Goal: Navigation & Orientation: Find specific page/section

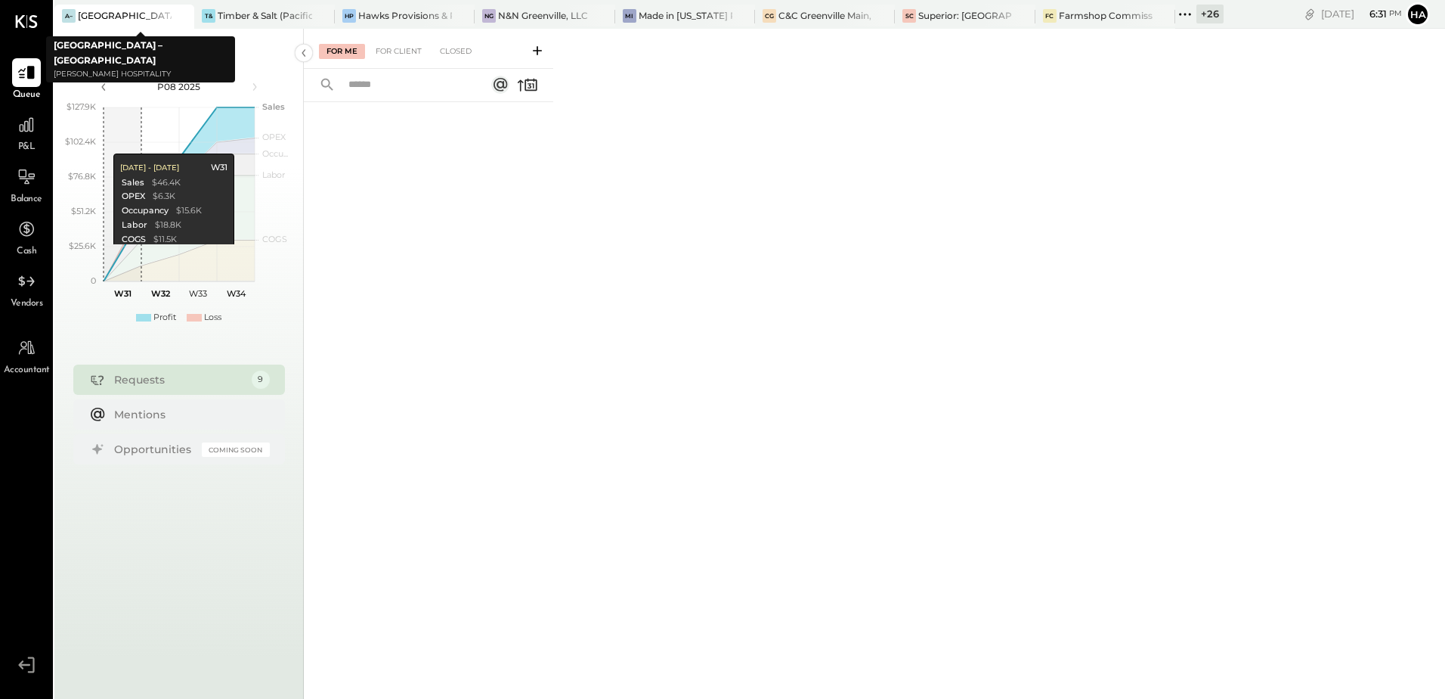
click at [125, 16] on div "[GEOGRAPHIC_DATA] – [GEOGRAPHIC_DATA]" at bounding box center [125, 15] width 94 height 13
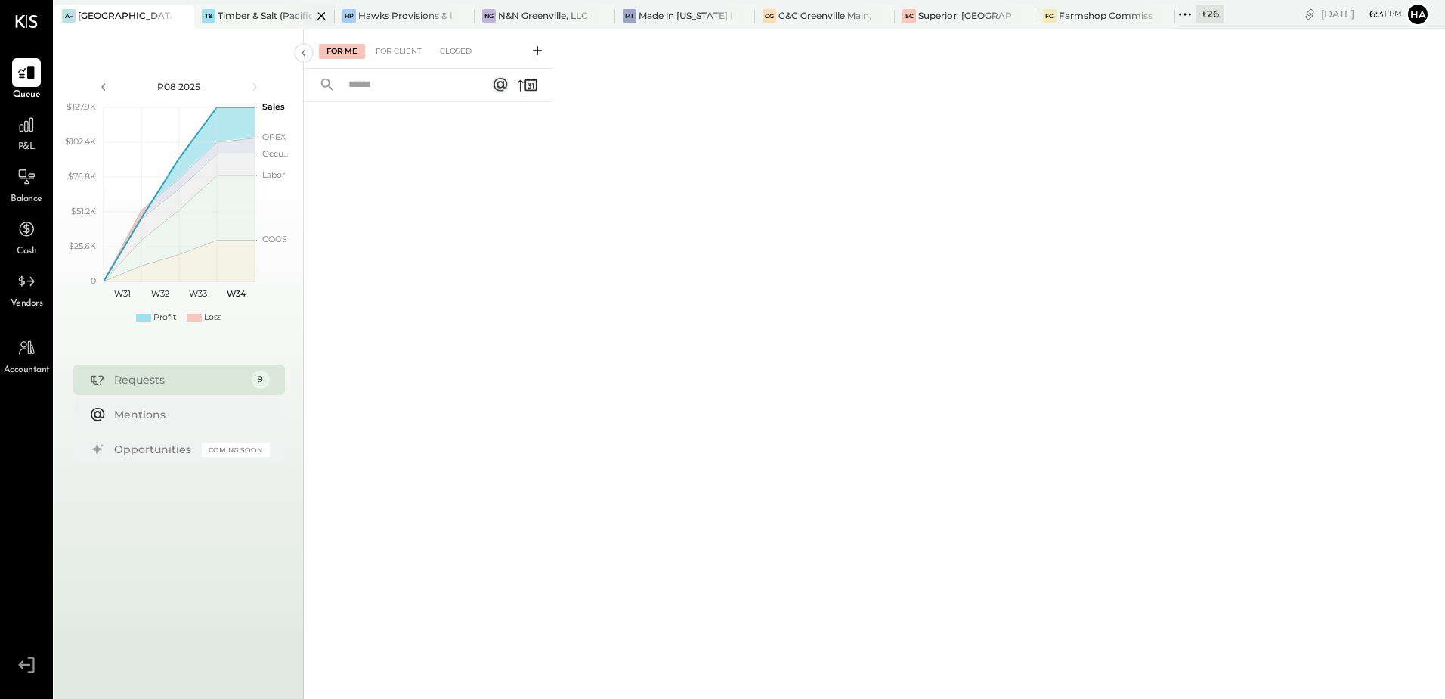
click at [251, 16] on div "Timber & Salt (Pacific Dining CA1 LLC)" at bounding box center [265, 15] width 94 height 13
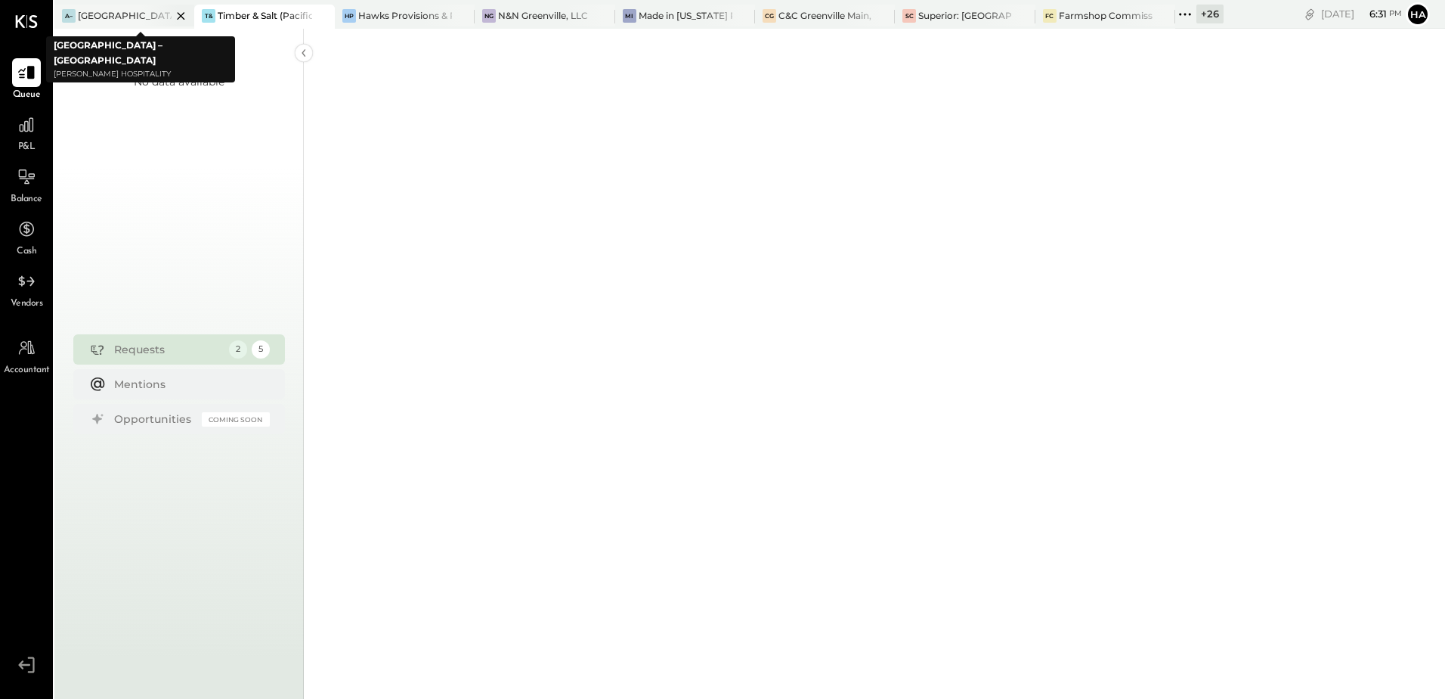
click at [181, 16] on icon at bounding box center [182, 16] width 8 height 8
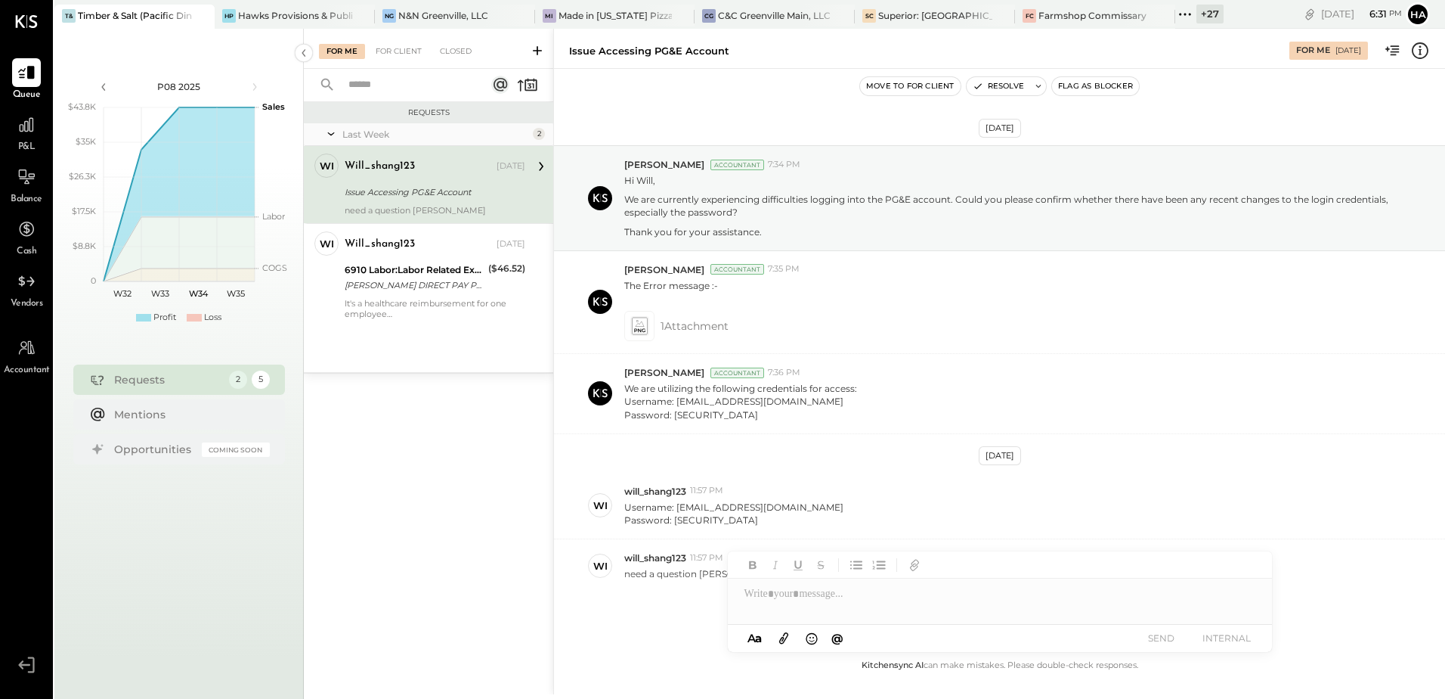
scroll to position [49, 0]
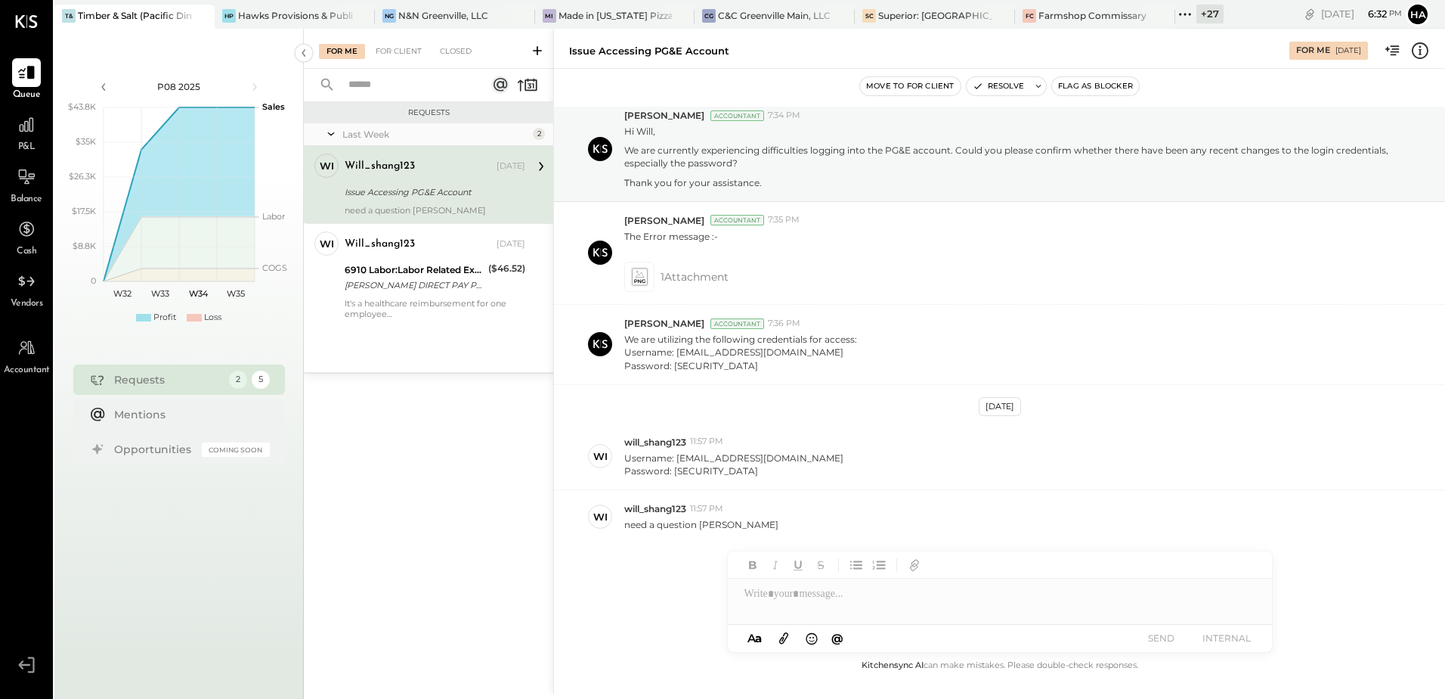
click at [423, 186] on div "Issue Accessing PG&E Account" at bounding box center [433, 191] width 176 height 15
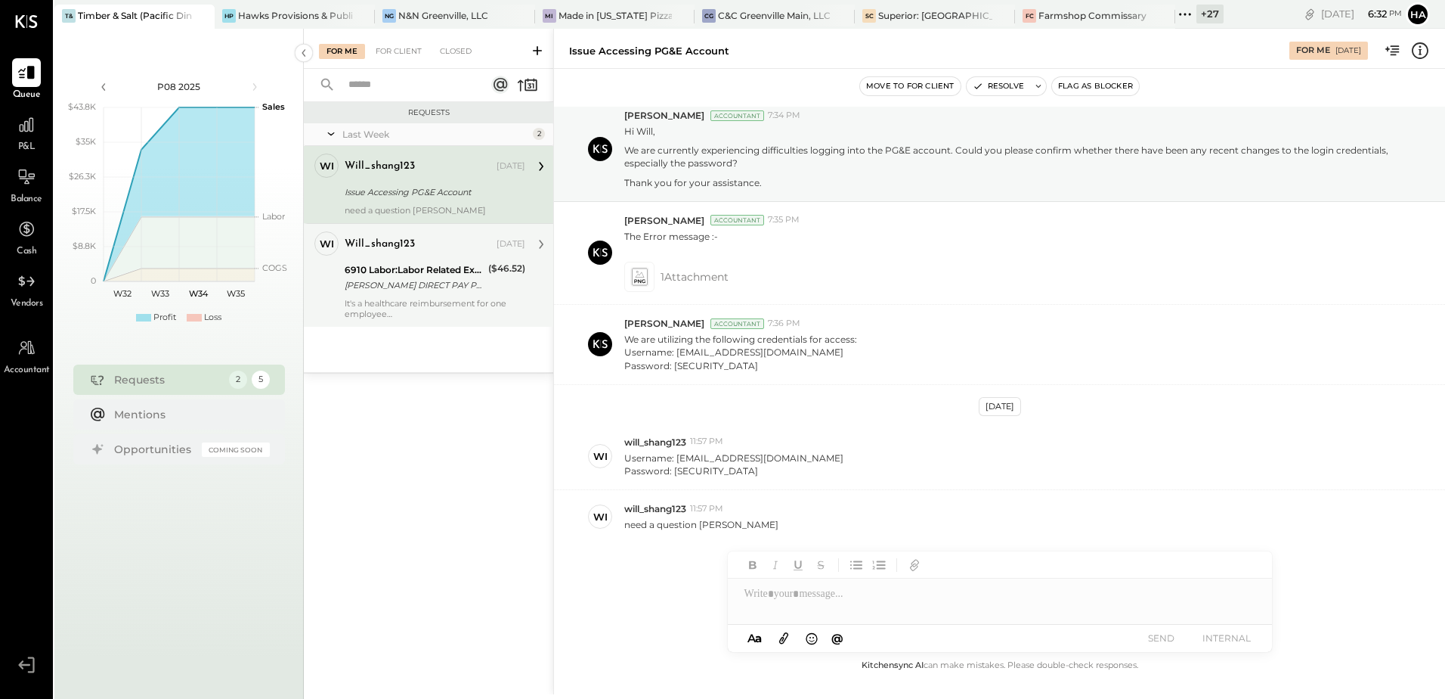
click at [397, 256] on div "will_shang123 [DATE]" at bounding box center [435, 244] width 181 height 26
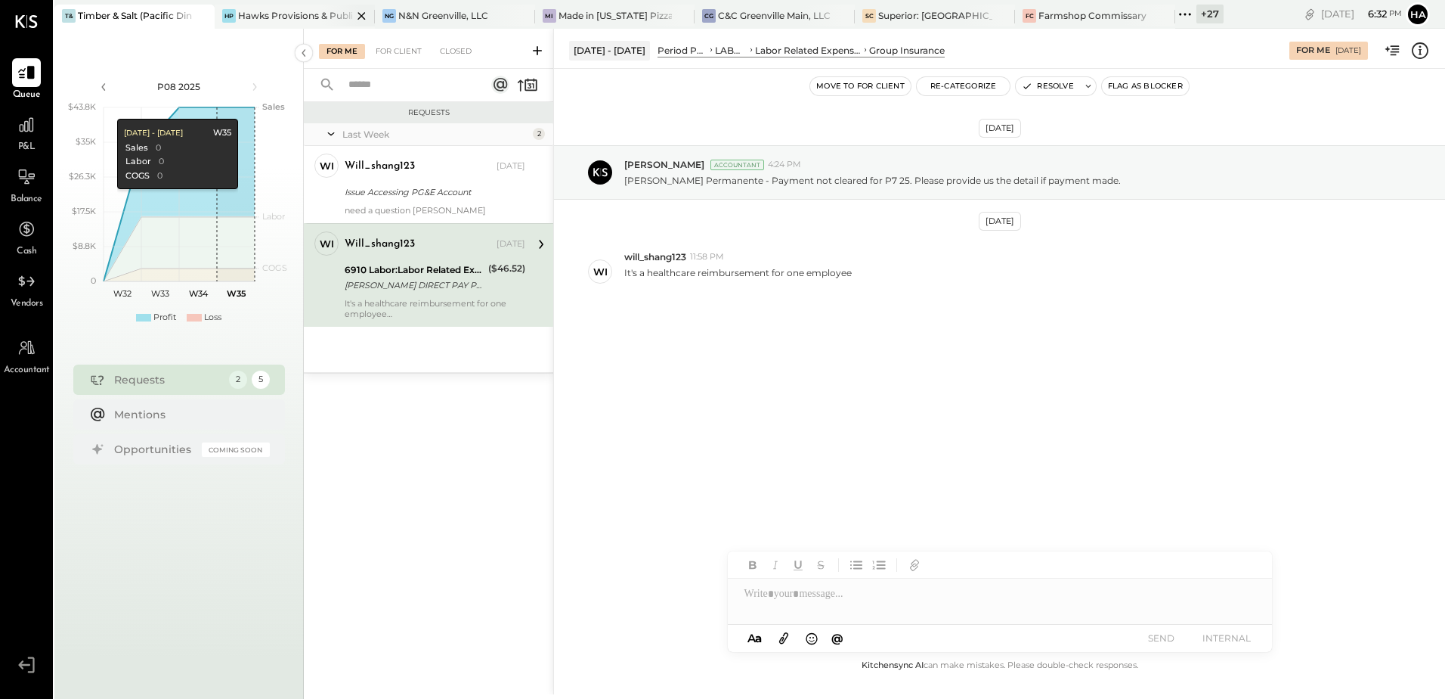
click at [267, 14] on div "Hawks Provisions & Public House" at bounding box center [295, 15] width 114 height 13
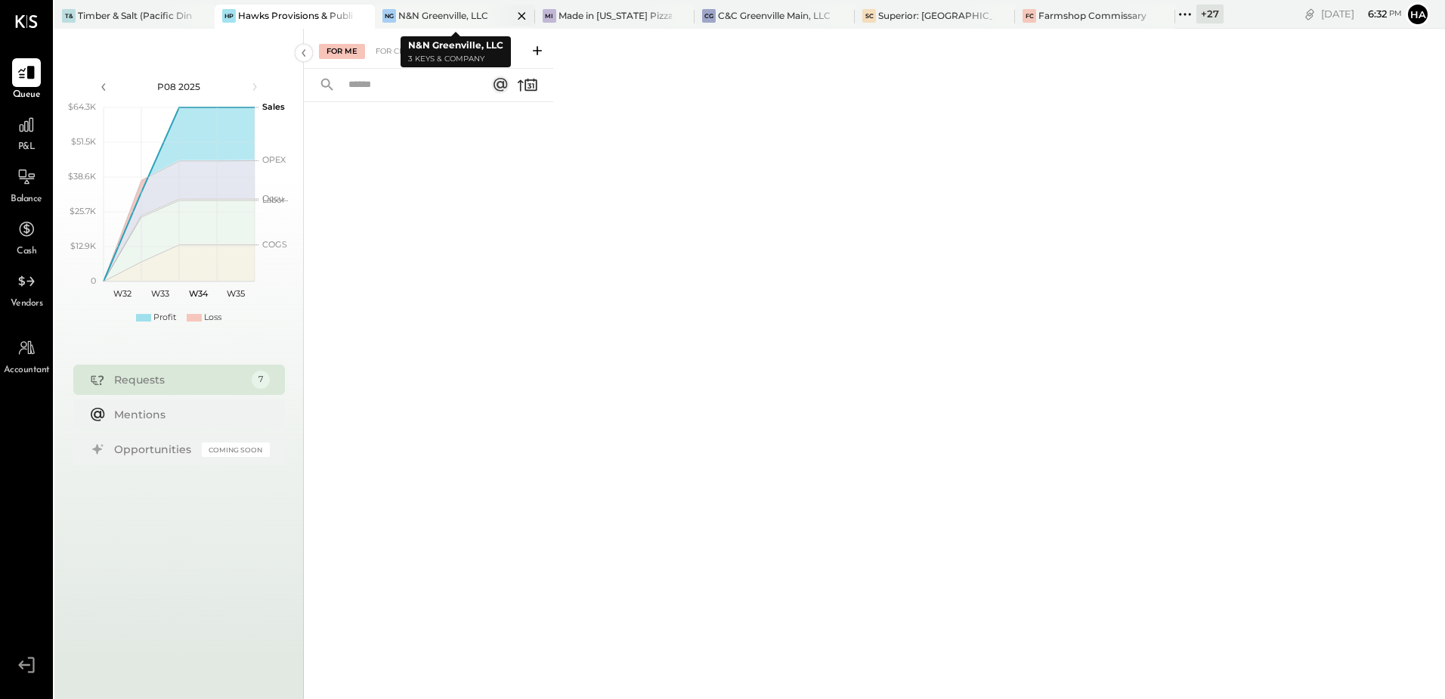
click at [205, 16] on icon at bounding box center [201, 16] width 8 height 8
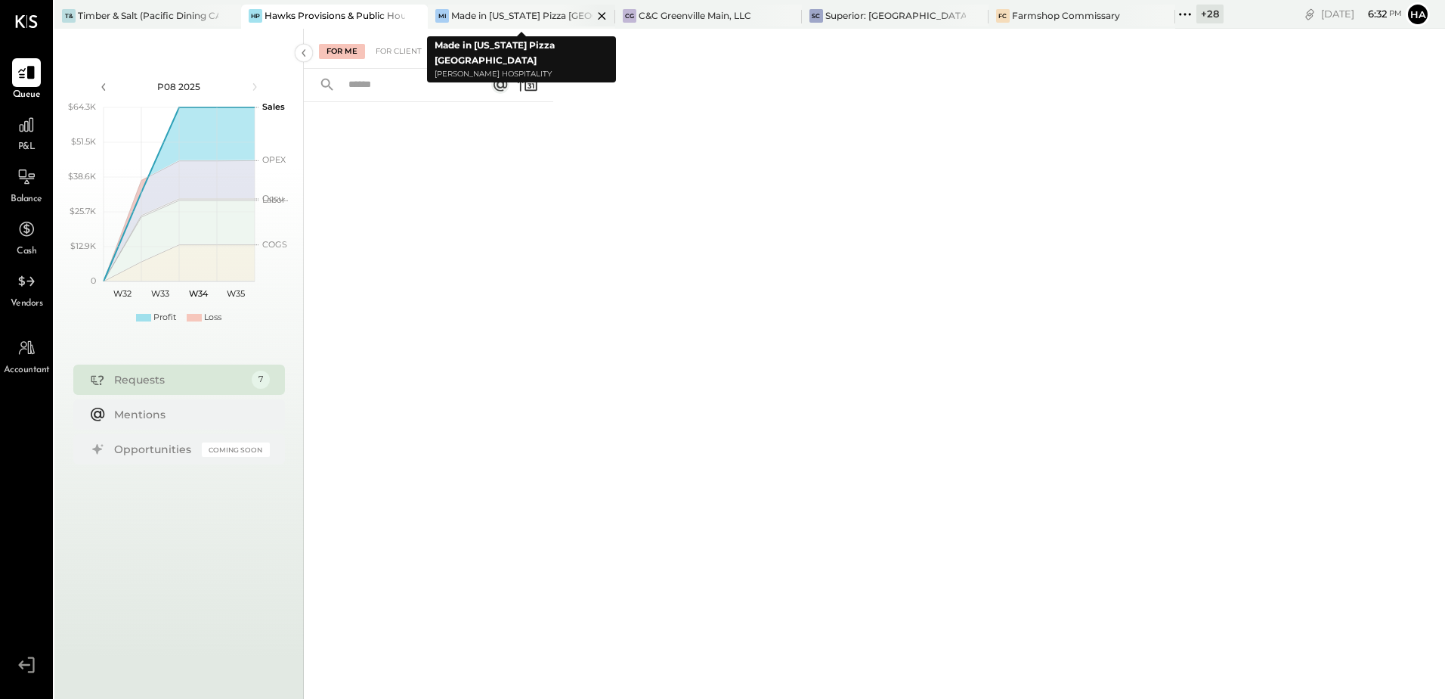
click at [600, 15] on icon at bounding box center [602, 16] width 19 height 18
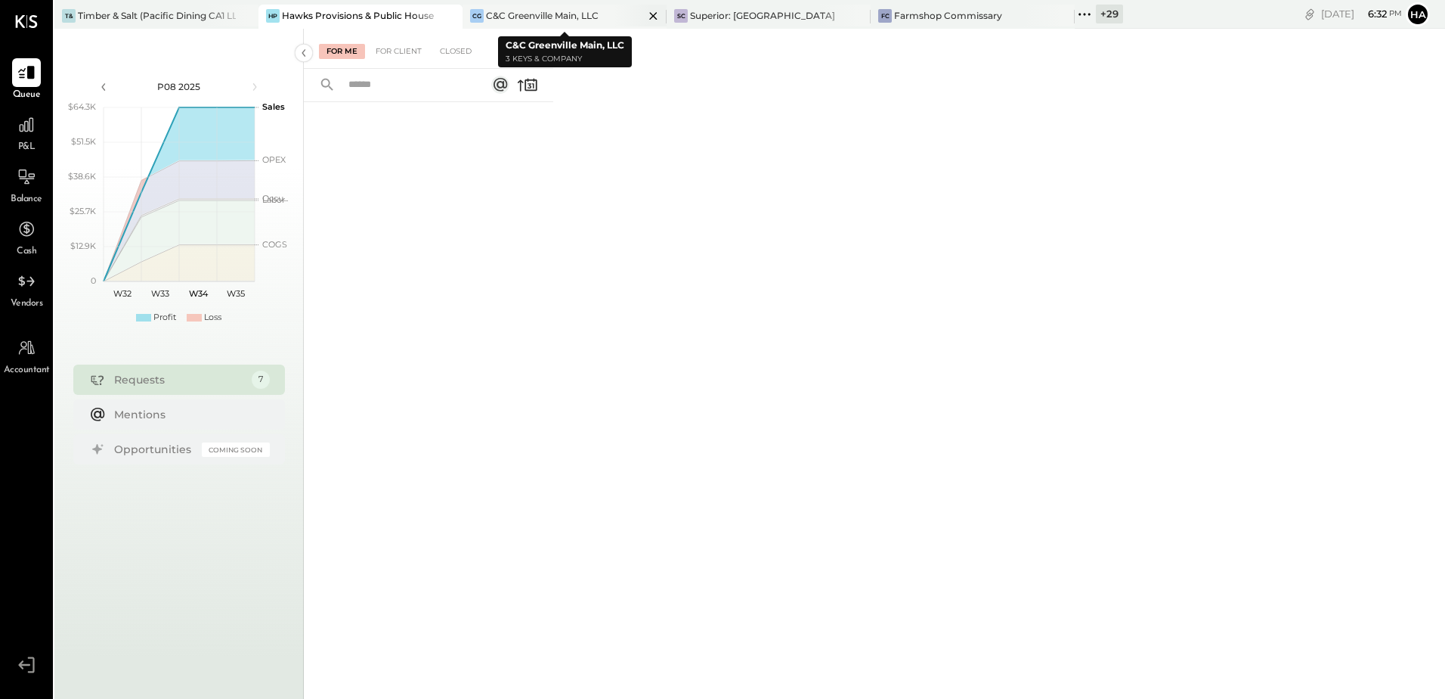
click at [656, 15] on icon at bounding box center [653, 16] width 19 height 18
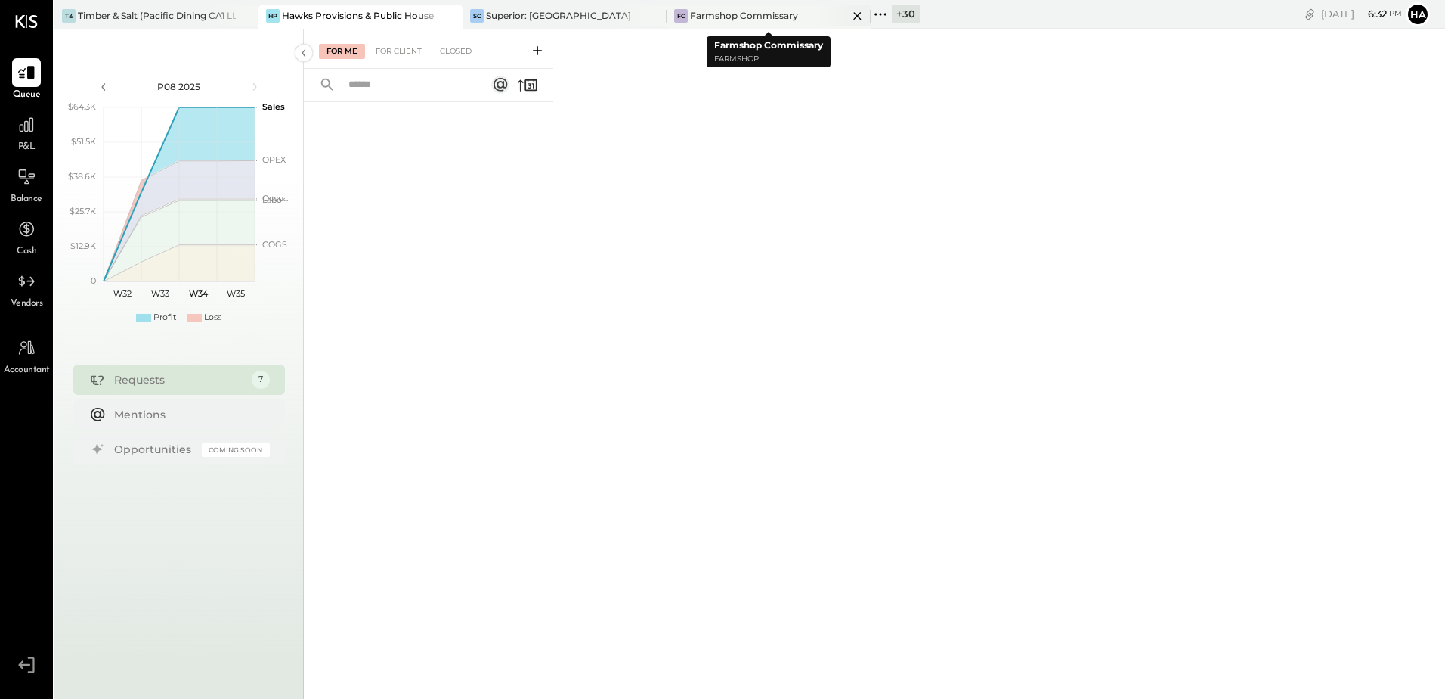
click at [854, 14] on icon at bounding box center [857, 16] width 19 height 18
